Goal: Find specific page/section: Find specific page/section

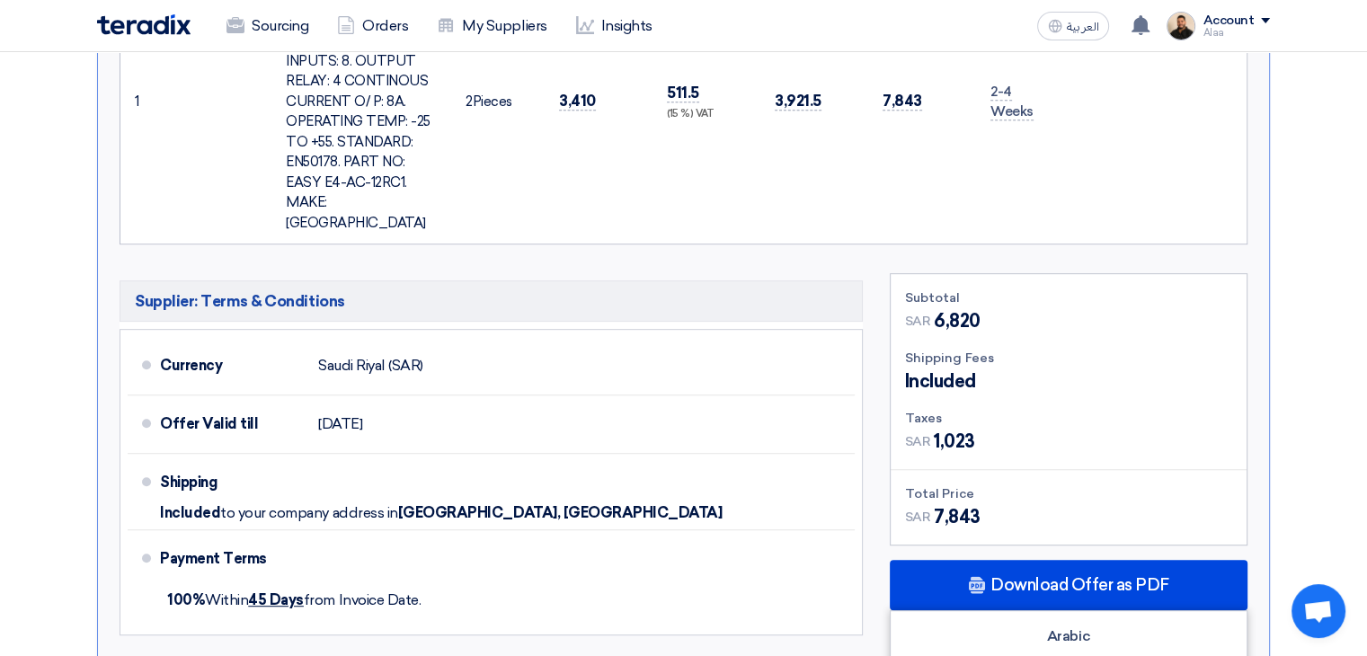
scroll to position [629, 0]
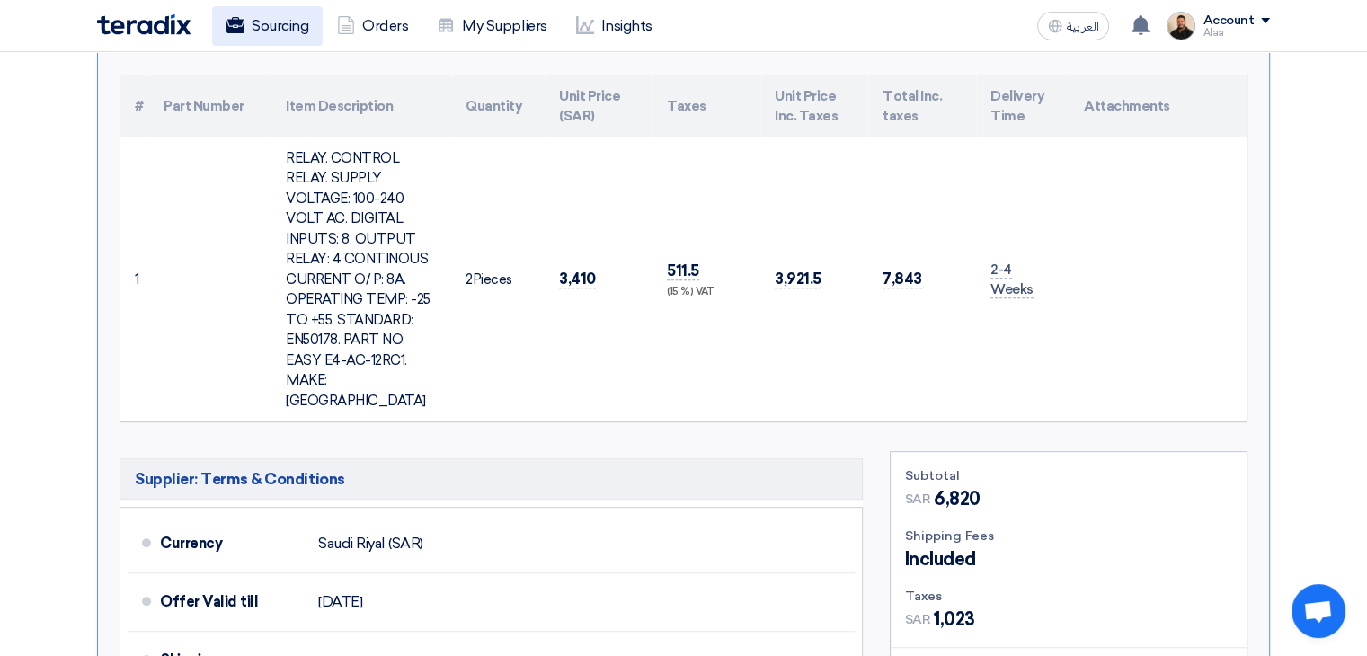
click at [267, 29] on link "Sourcing" at bounding box center [267, 26] width 111 height 40
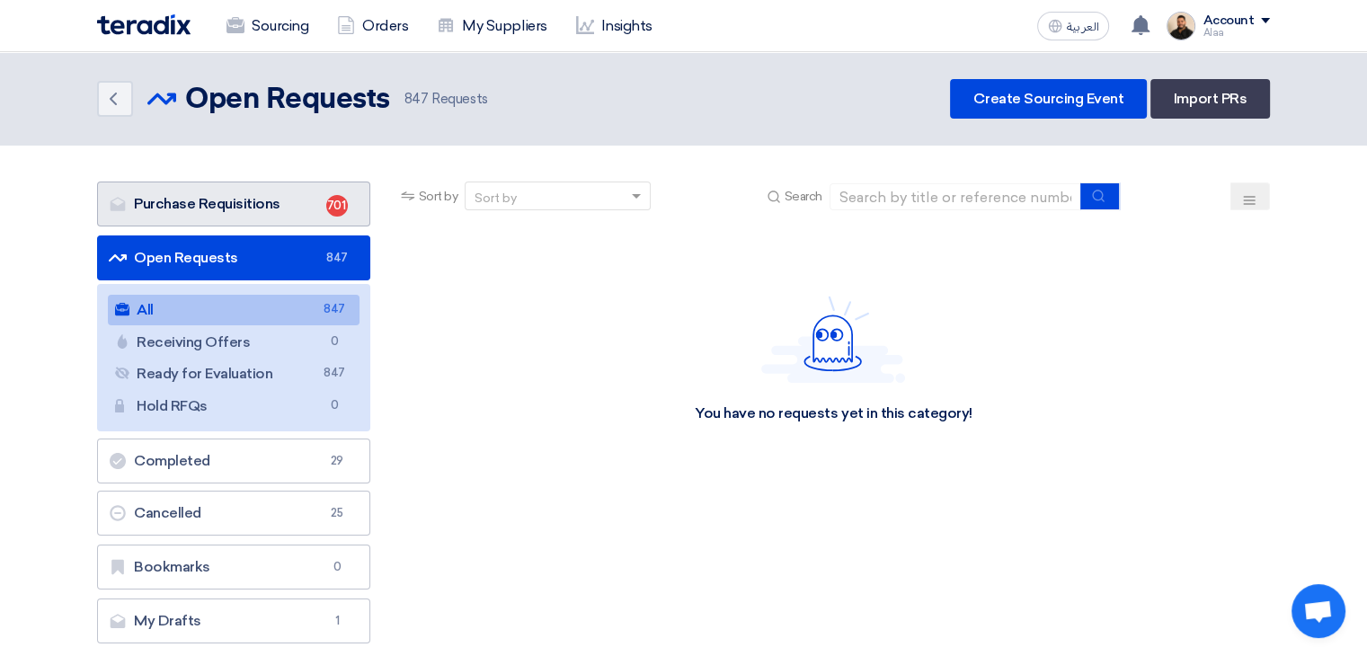
click at [311, 208] on link "Purchase Requisitions Purchase Requisitions 701" at bounding box center [233, 204] width 273 height 45
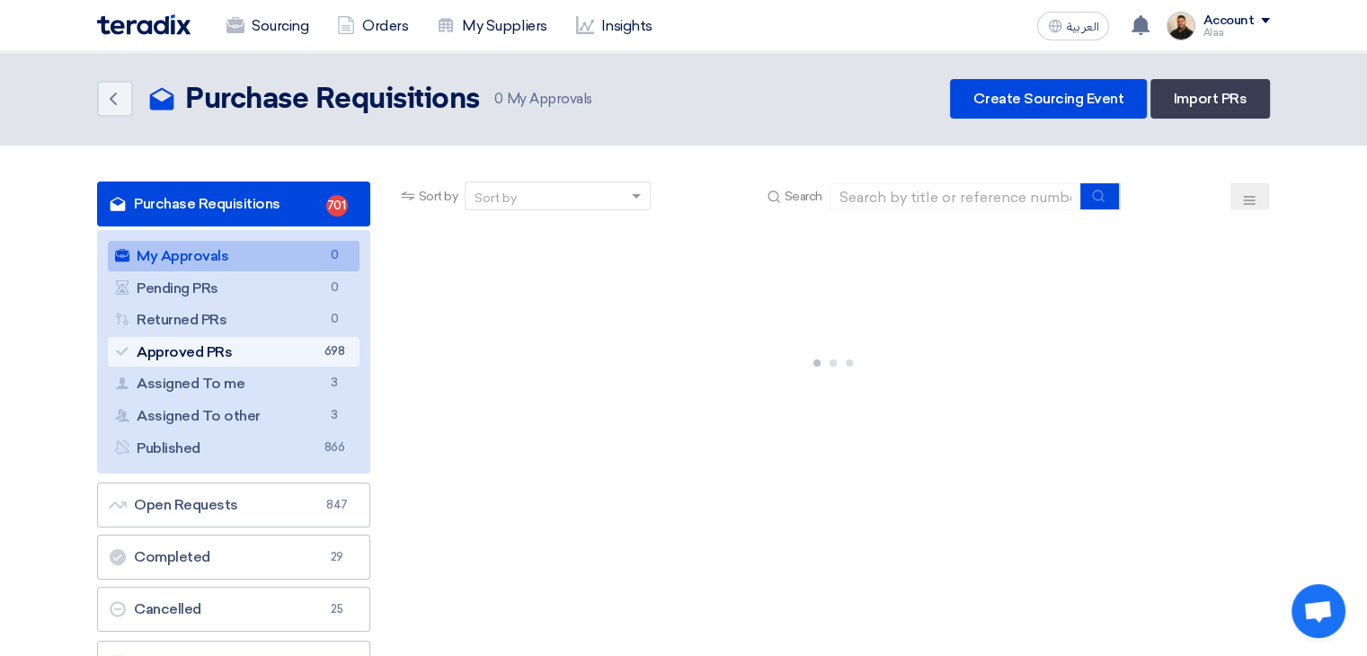
click at [300, 353] on link "Approved PRs Approved PRs 698" at bounding box center [234, 352] width 252 height 31
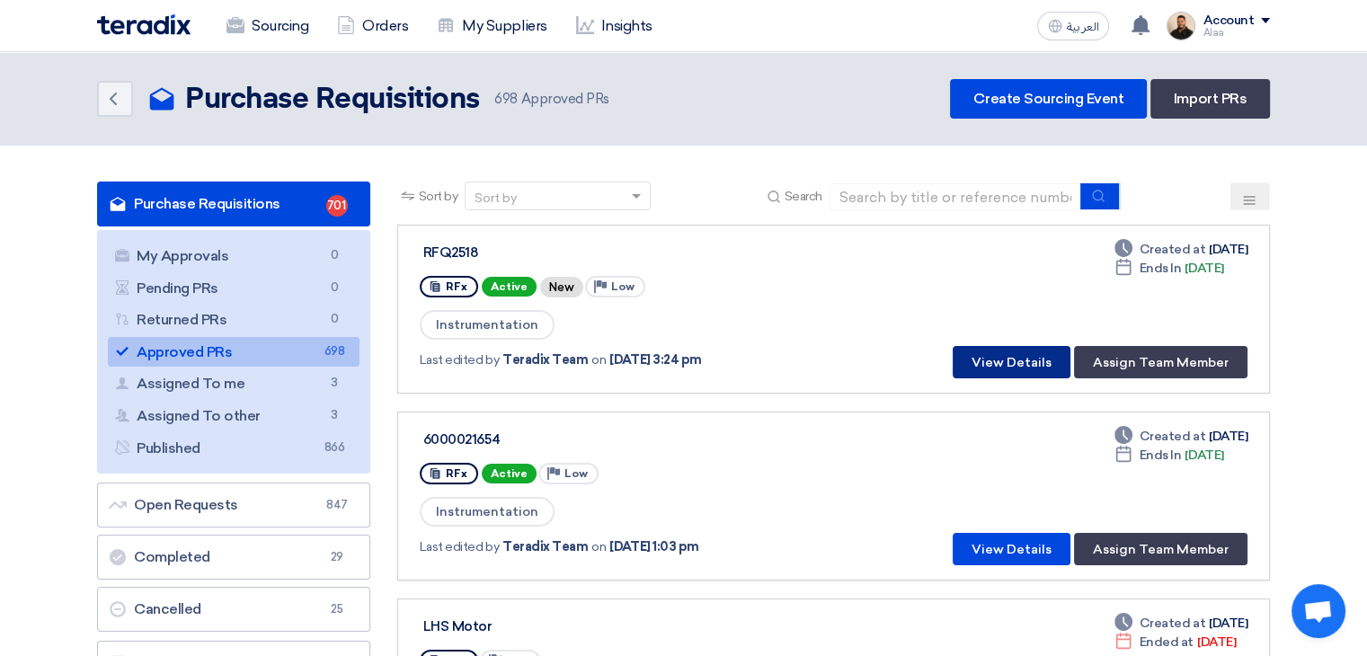
click at [1024, 350] on button "View Details" at bounding box center [1011, 362] width 118 height 32
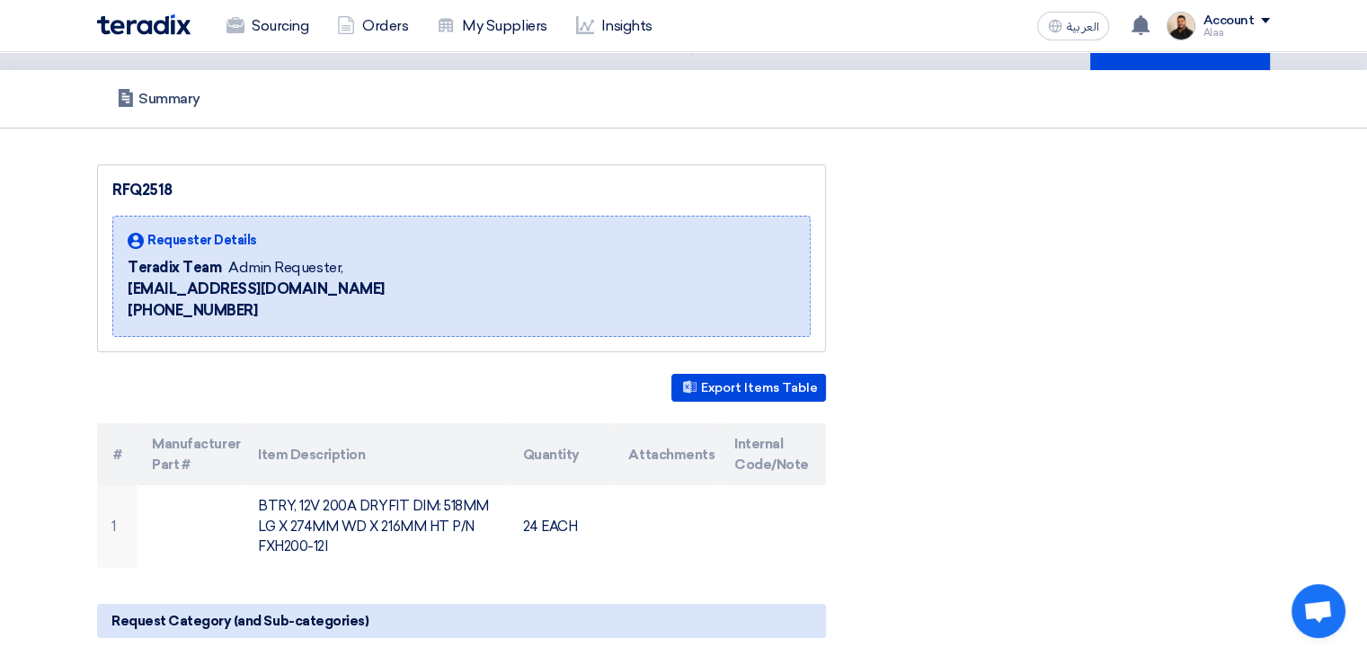
scroll to position [270, 0]
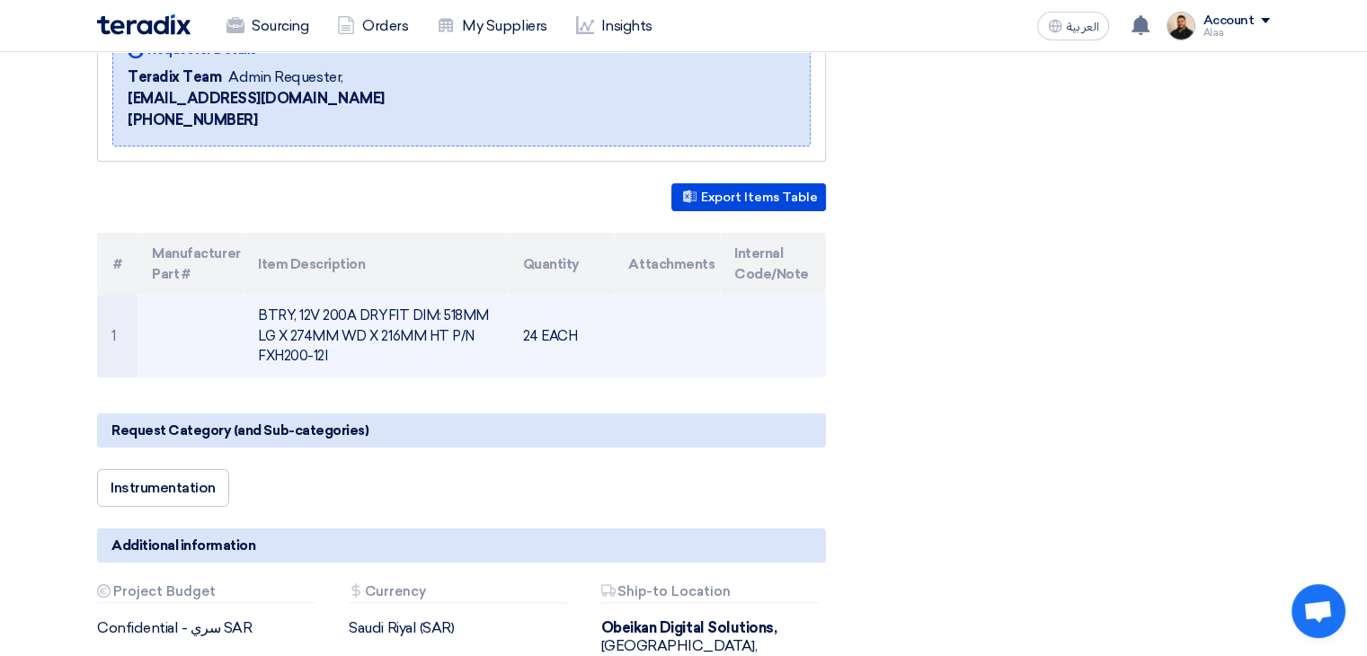
click at [372, 328] on td "BTRY, 12V 200A DRYFIT DIM: 518MM LG X 274MM WD X 216MM HT P/N FXH200-12I" at bounding box center [376, 336] width 264 height 83
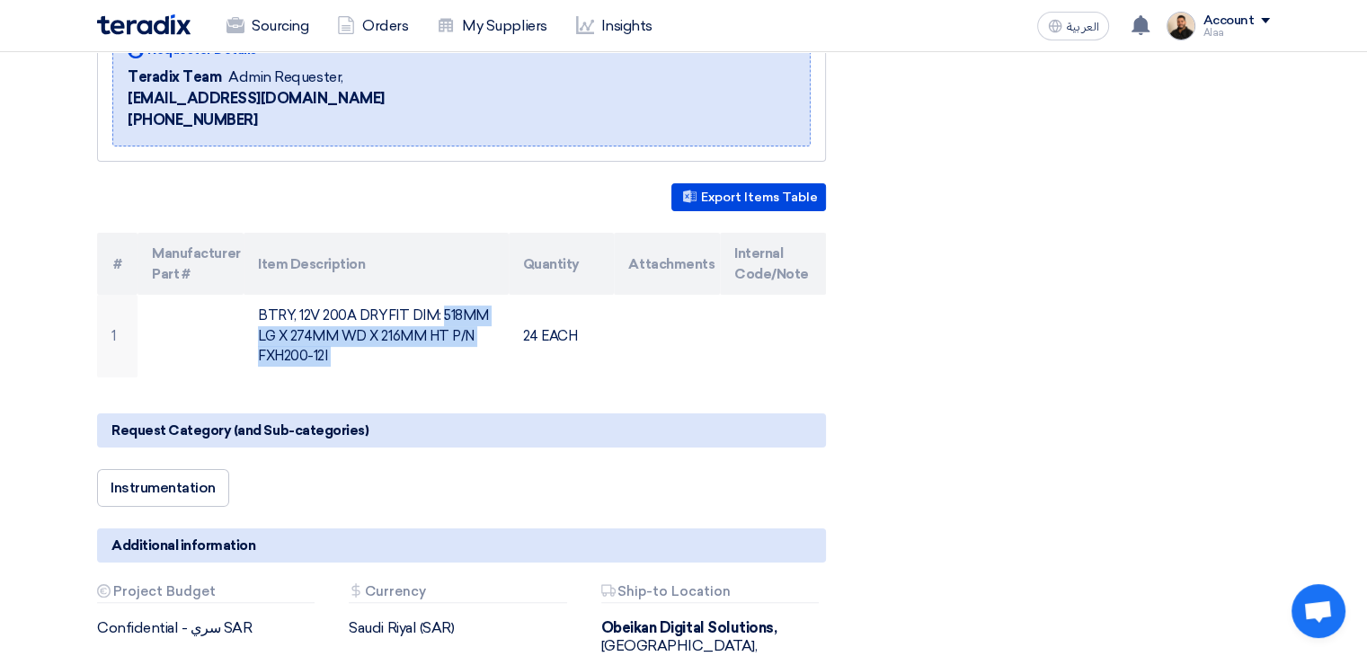
click at [910, 362] on div "RFQ2518 Requester Details Teradix Team Admin Requester, [EMAIL_ADDRESS][DOMAIN_…" at bounding box center [684, 525] width 1200 height 1103
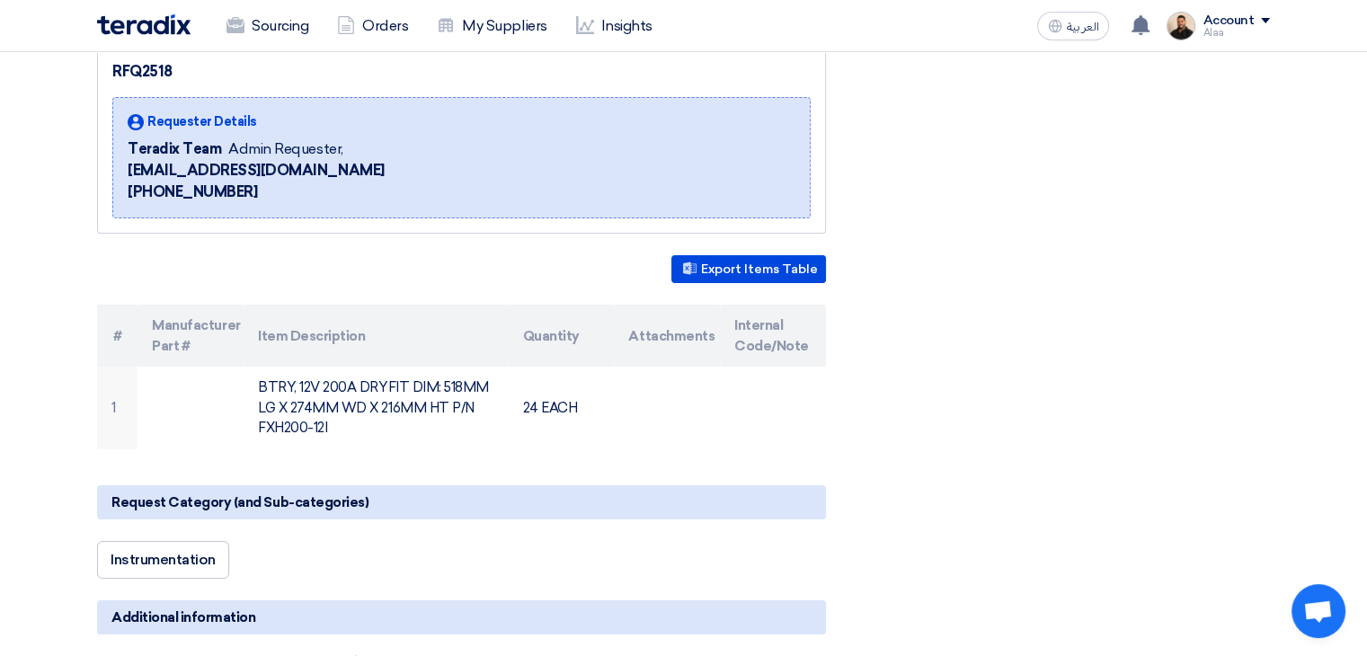
scroll to position [90, 0]
